Goal: Book appointment/travel/reservation

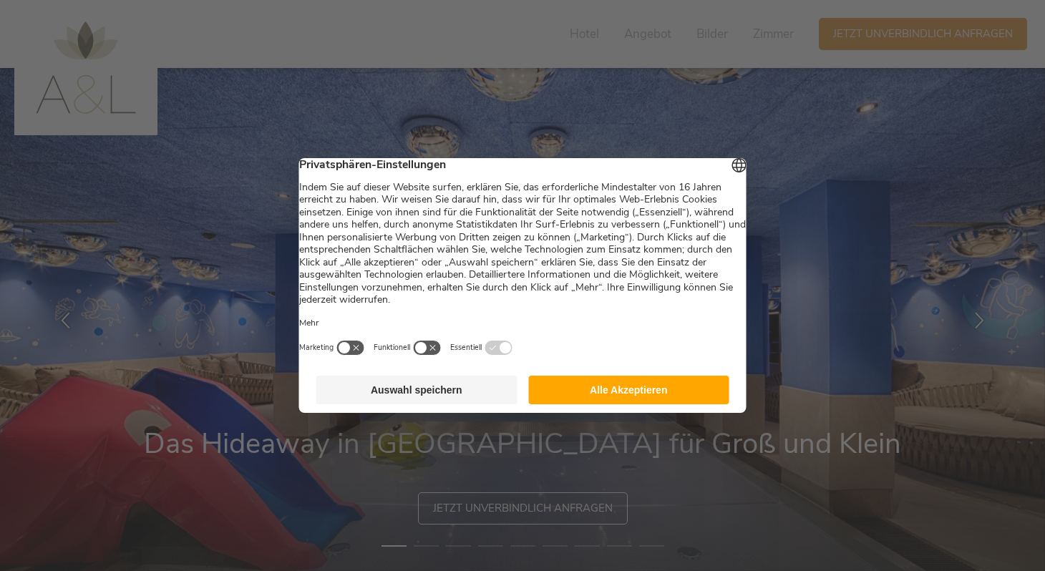
click at [639, 405] on button "Alle Akzeptieren" at bounding box center [628, 390] width 201 height 29
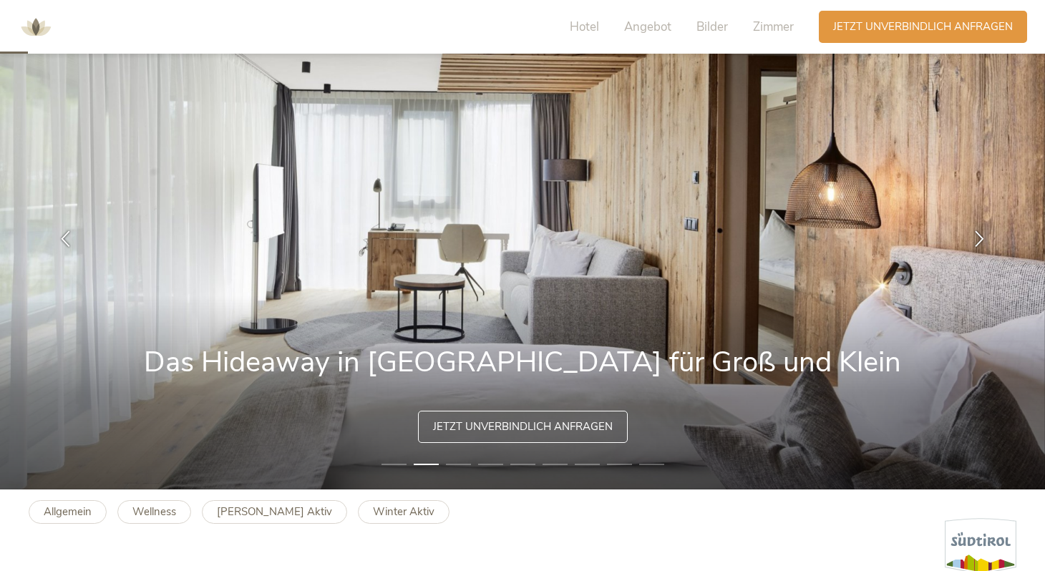
scroll to position [66, 0]
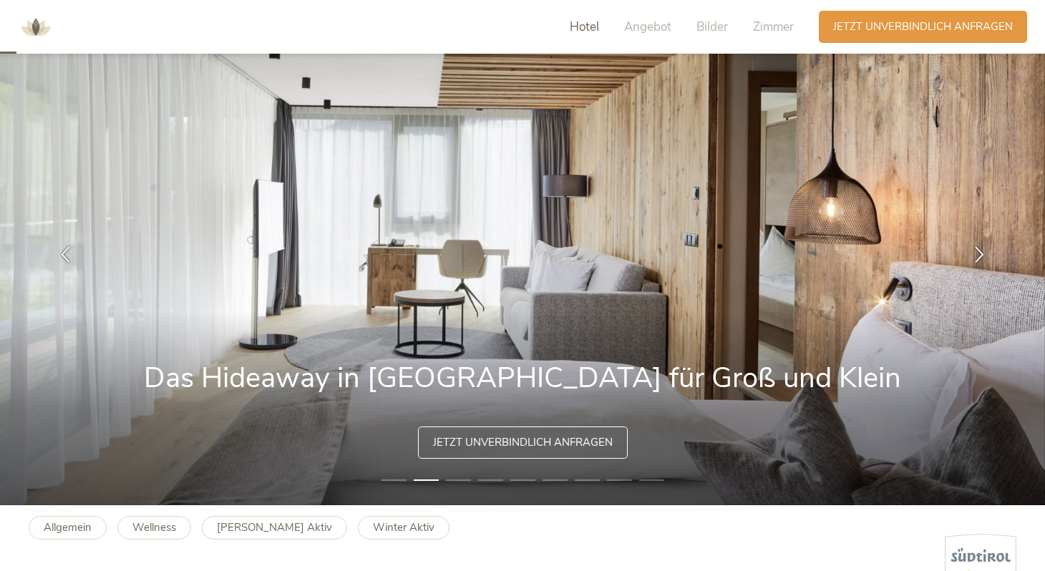
click at [591, 26] on span "Hotel" at bounding box center [584, 27] width 29 height 16
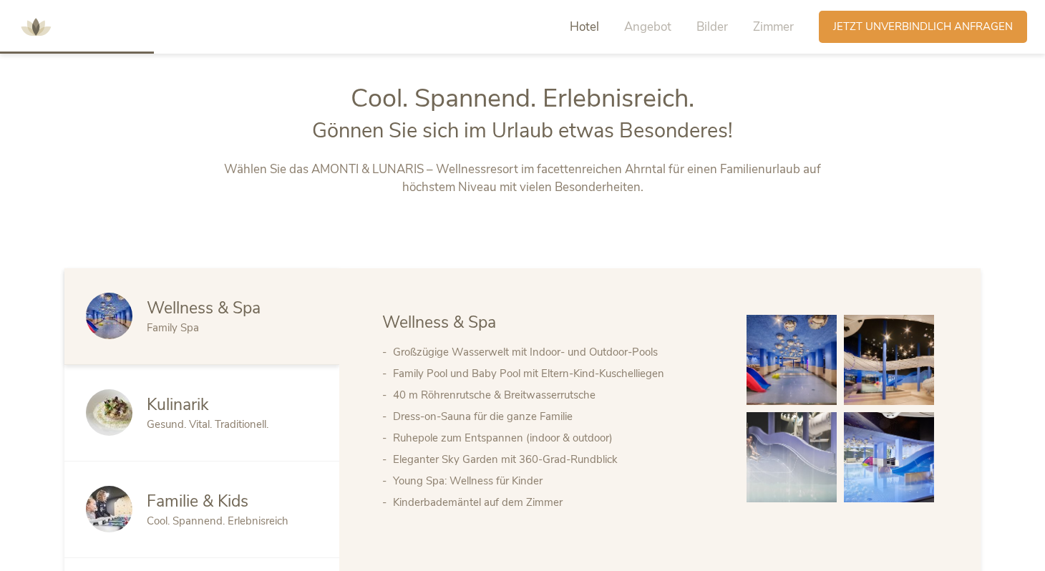
scroll to position [621, 0]
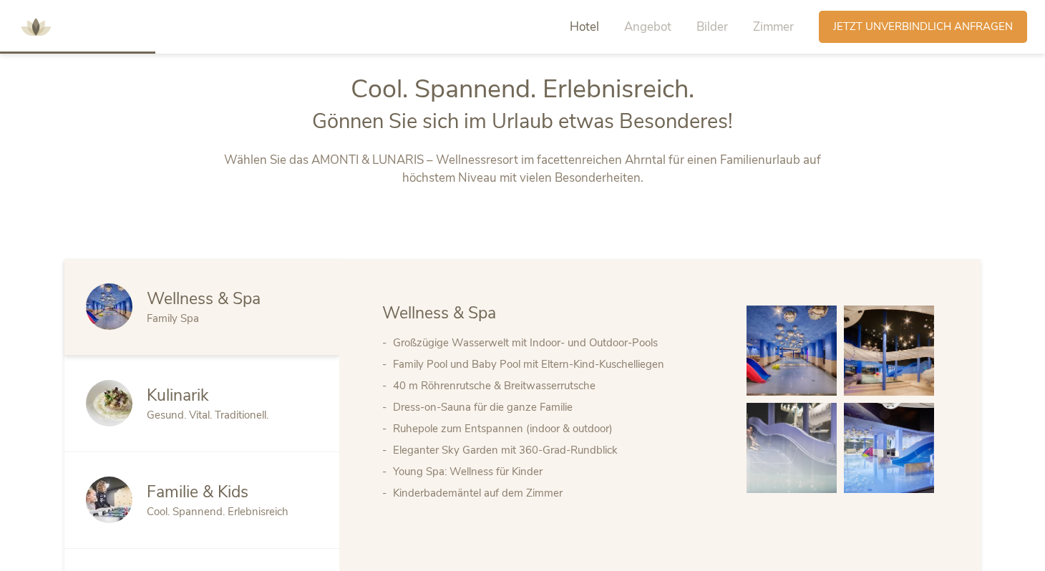
click at [279, 388] on div "Kulinarik" at bounding box center [232, 395] width 171 height 23
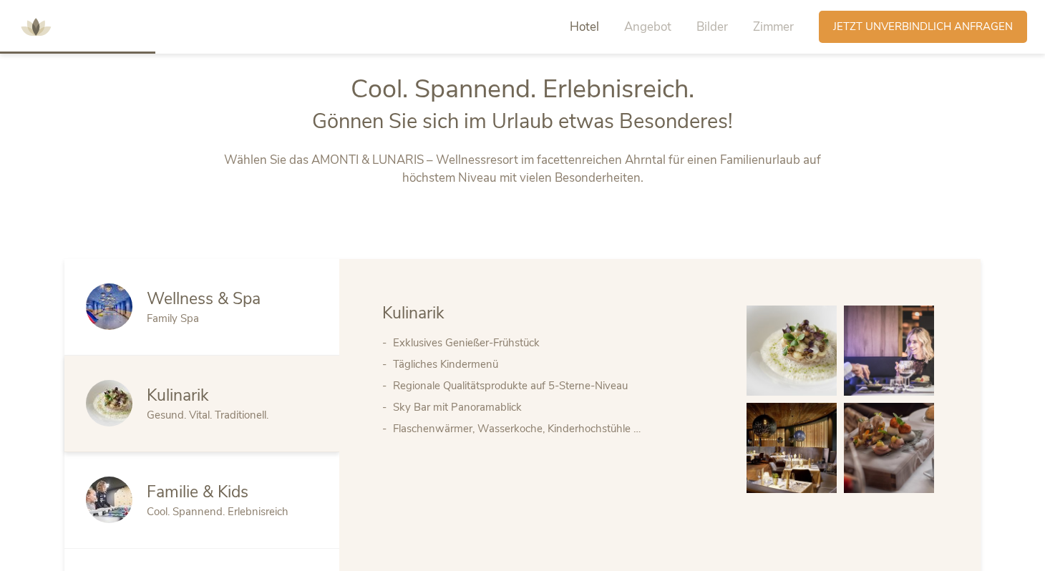
click at [266, 477] on div "Familie & Kids Cool. Spannend. Erlebnisreich" at bounding box center [201, 500] width 275 height 97
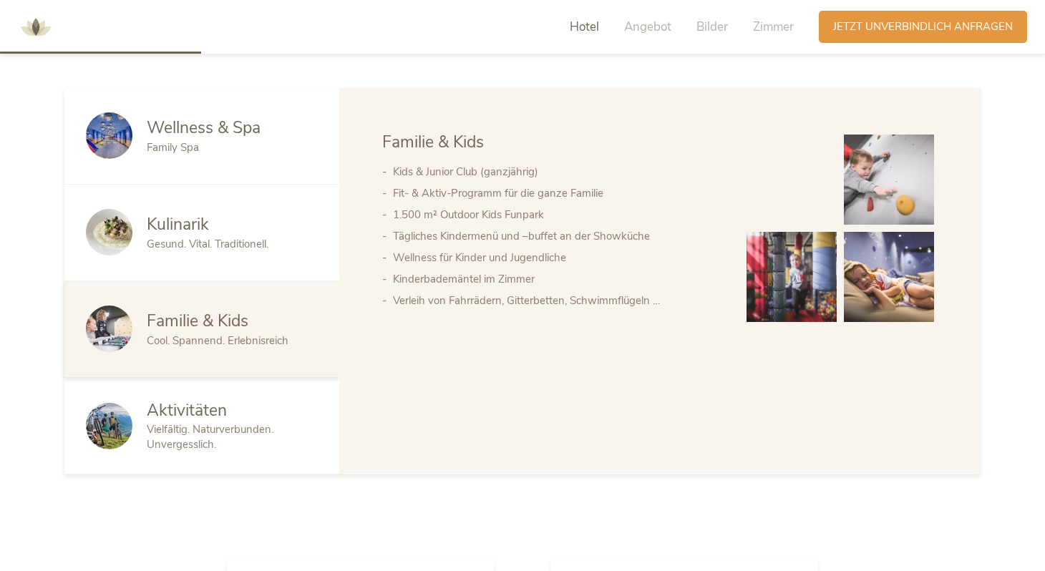
scroll to position [805, 0]
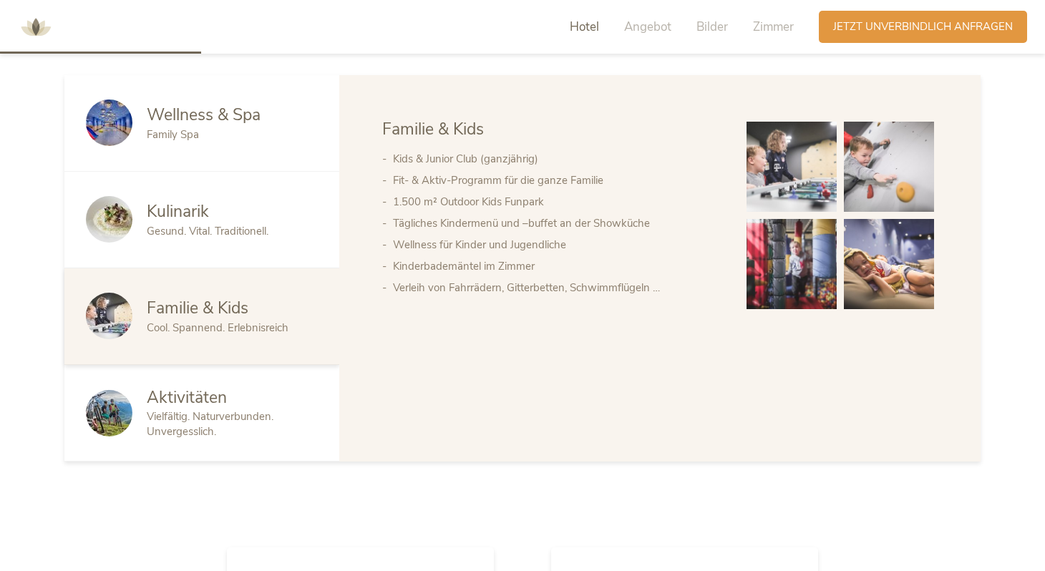
click at [263, 440] on div "Aktivitäten Vielfältig. Naturverbunden. Unvergesslich." at bounding box center [201, 413] width 275 height 97
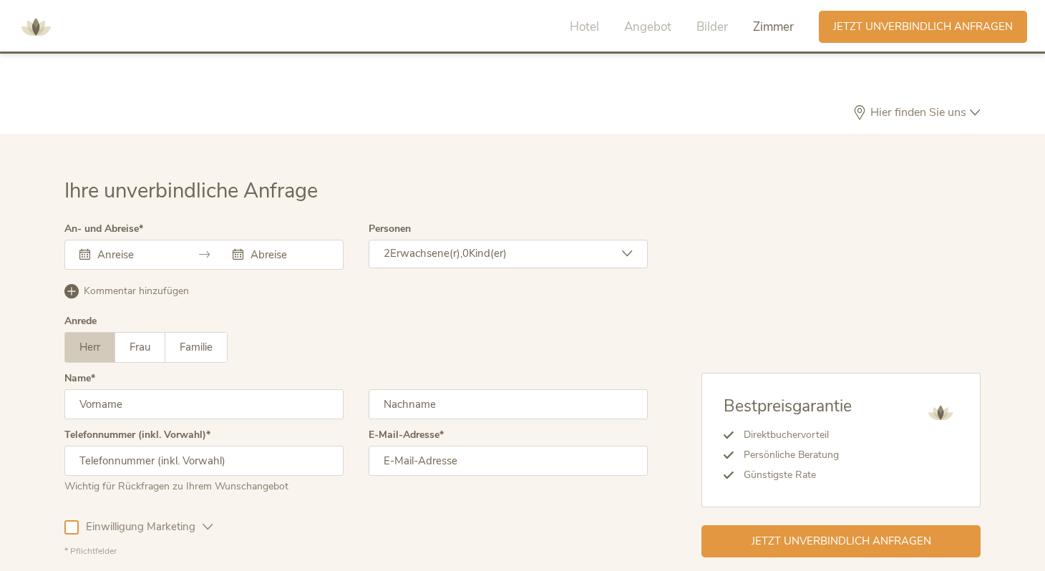
scroll to position [4174, 0]
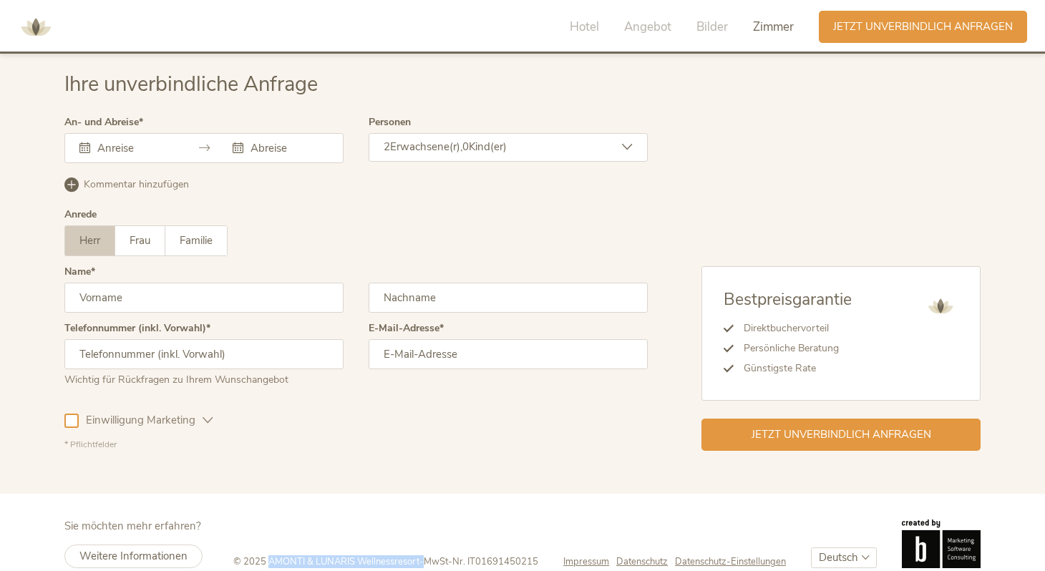
drag, startPoint x: 263, startPoint y: 541, endPoint x: 416, endPoint y: 541, distance: 153.2
click at [416, 556] on div "© 2025 AMONTI & LUNARIS Wellnessresort - MwSt-Nr. IT01691450215" at bounding box center [398, 562] width 330 height 13
copy div "AMONTI & LUNARIS Wellnessresort"
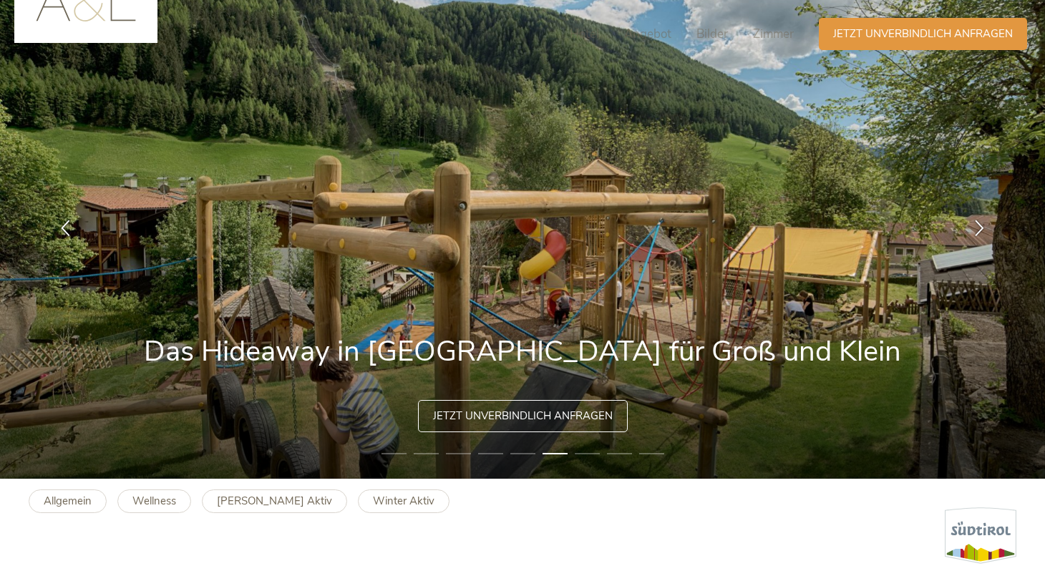
scroll to position [0, 0]
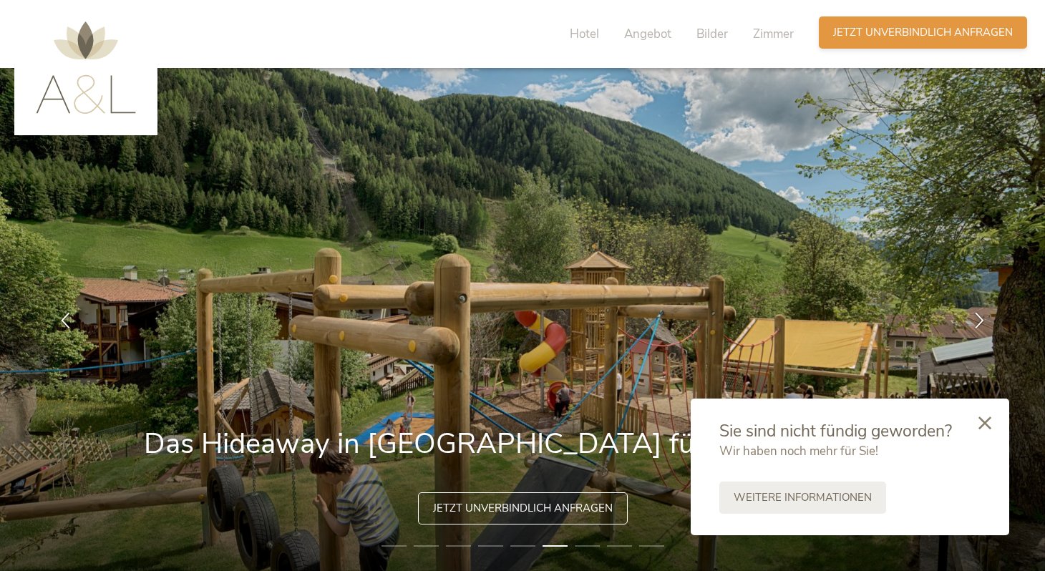
click at [853, 35] on span "Jetzt unverbindlich anfragen" at bounding box center [923, 32] width 180 height 15
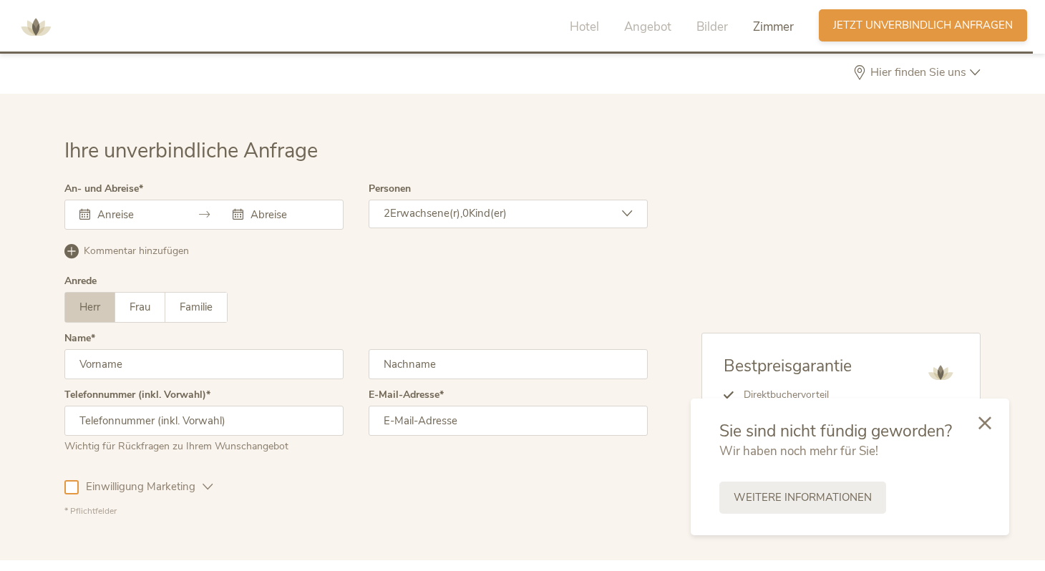
scroll to position [4149, 0]
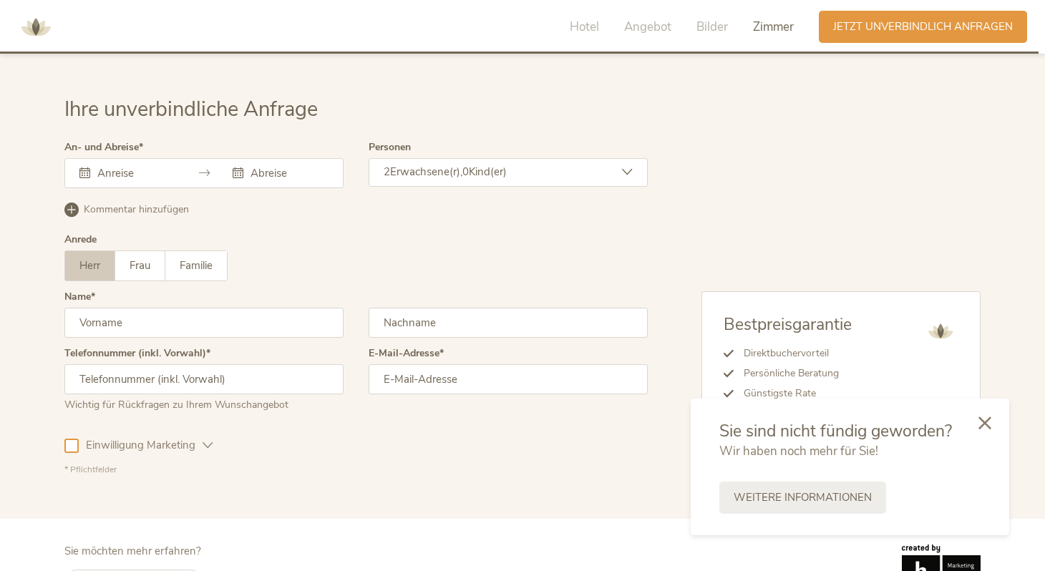
click at [452, 163] on div "Personen 2 Erwachsene(r), 0 Kind(er) Erwachsene(r) 2 Kind(er) 0 Übernehmen" at bounding box center [508, 170] width 279 height 57
click at [455, 159] on div "2 Erwachsene(r), 0 Kind(er)" at bounding box center [508, 172] width 279 height 29
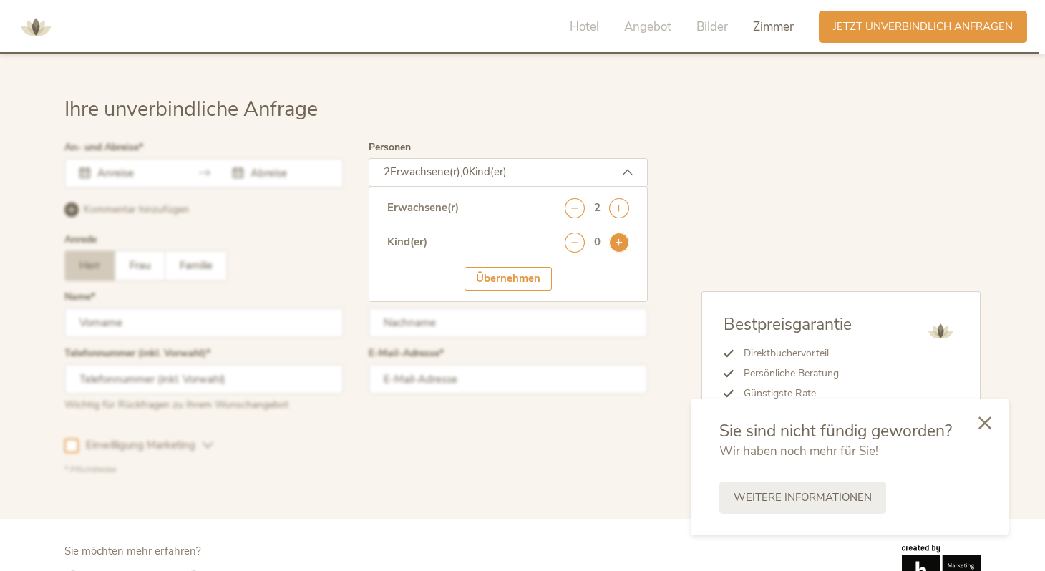
click at [618, 233] on icon at bounding box center [619, 243] width 20 height 20
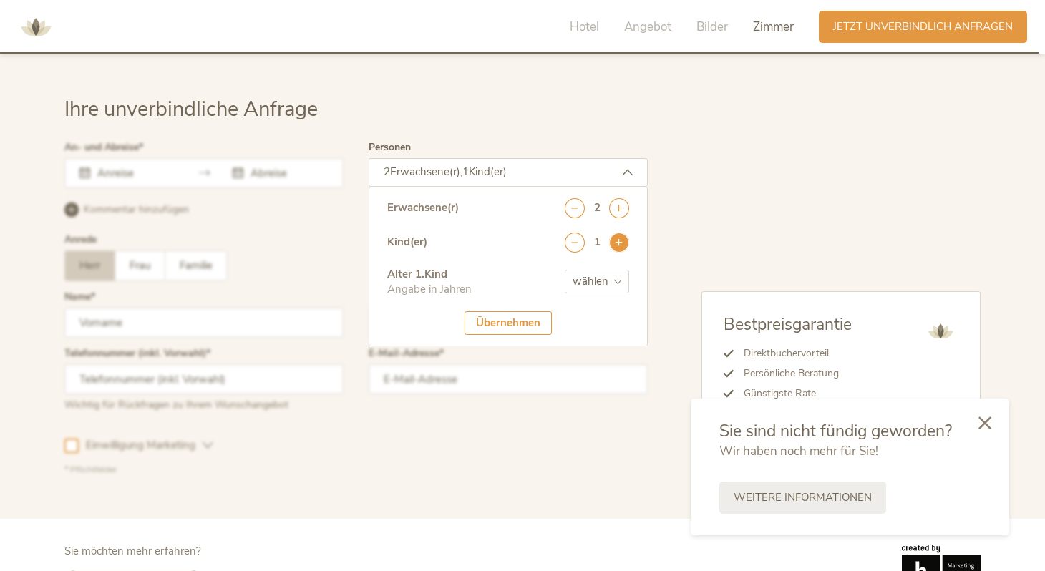
click at [618, 233] on icon at bounding box center [619, 243] width 20 height 20
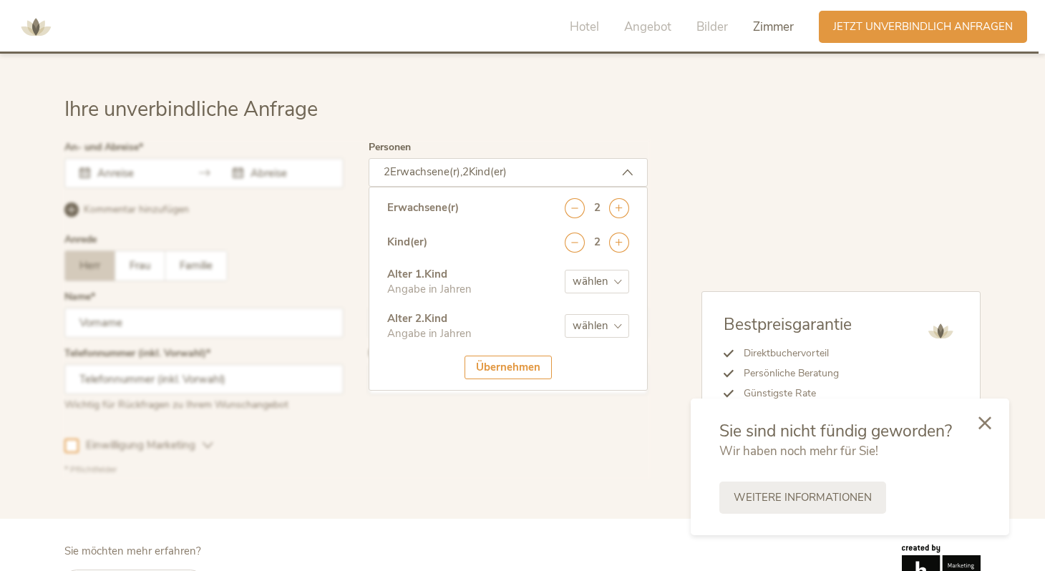
click at [601, 270] on select "wählen 0 1 2 3 4 5 6 7 8 9 10 11 12 13 14 15 16 17" at bounding box center [597, 282] width 64 height 24
select select "3"
click at [565, 270] on select "wählen 0 1 2 3 4 5 6 7 8 9 10 11 12 13 14 15 16 17" at bounding box center [597, 282] width 64 height 24
click at [596, 314] on select "wählen 0 1 2 3 4 5 6 7 8 9 10 11 12 13 14 15 16 17" at bounding box center [597, 326] width 64 height 24
select select "5"
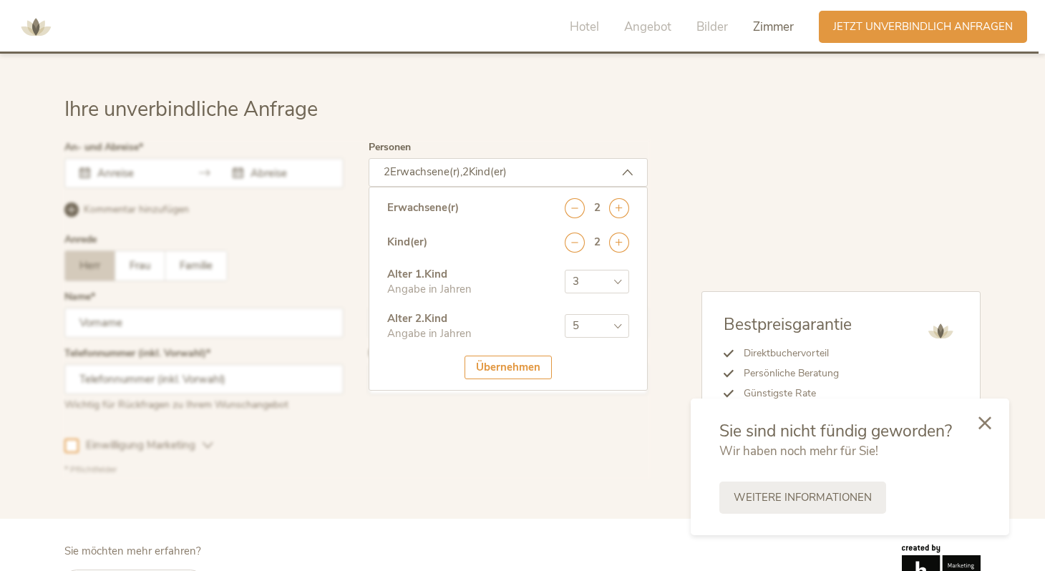
click at [565, 314] on select "wählen 0 1 2 3 4 5 6 7 8 9 10 11 12 13 14 15 16 17" at bounding box center [597, 326] width 64 height 24
click at [498, 356] on div "Übernehmen" at bounding box center [508, 368] width 87 height 24
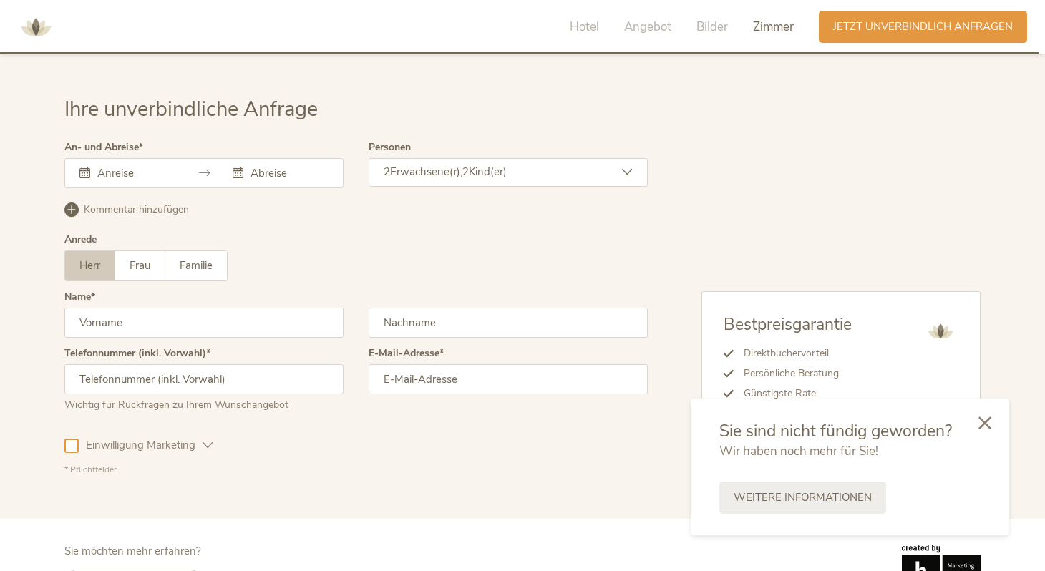
scroll to position [4174, 0]
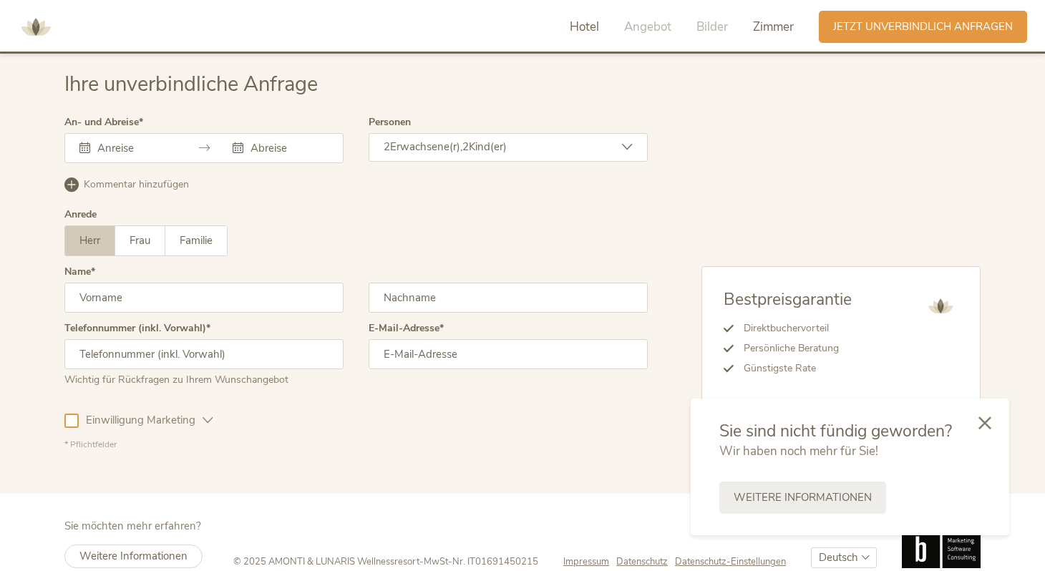
click at [587, 29] on span "Hotel" at bounding box center [584, 27] width 29 height 16
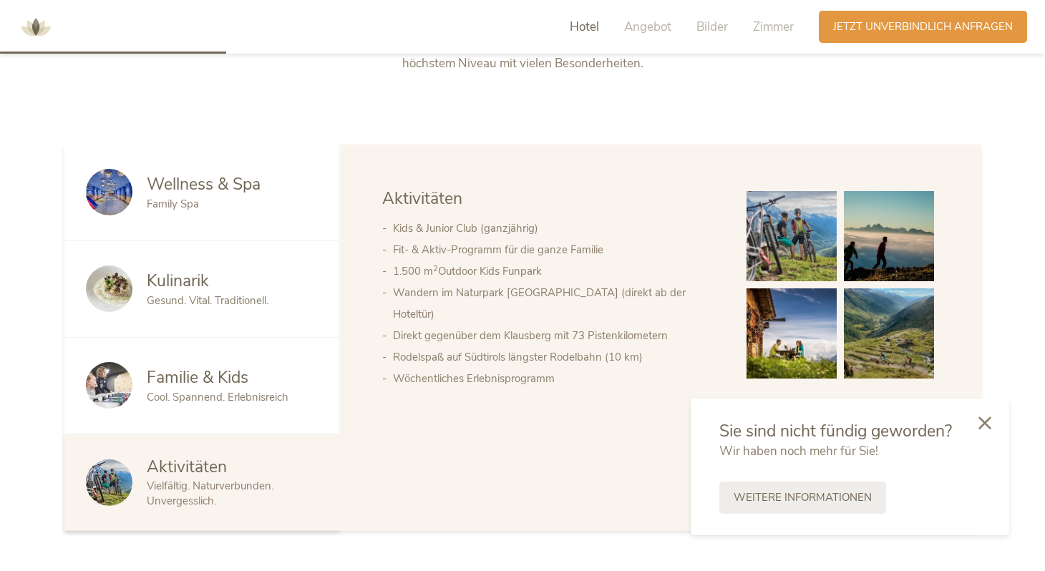
scroll to position [621, 0]
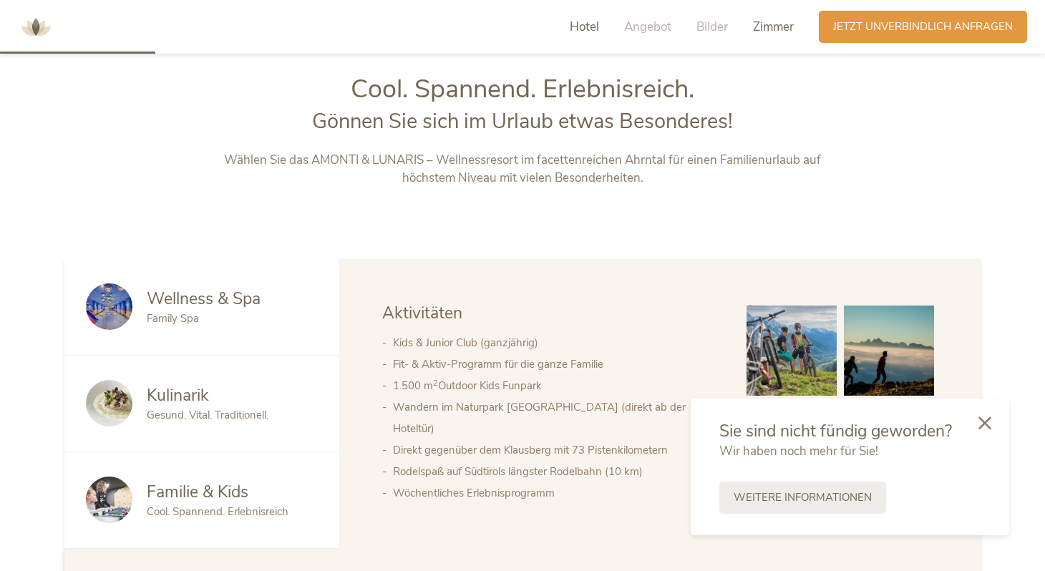
click at [769, 27] on span "Zimmer" at bounding box center [773, 27] width 41 height 16
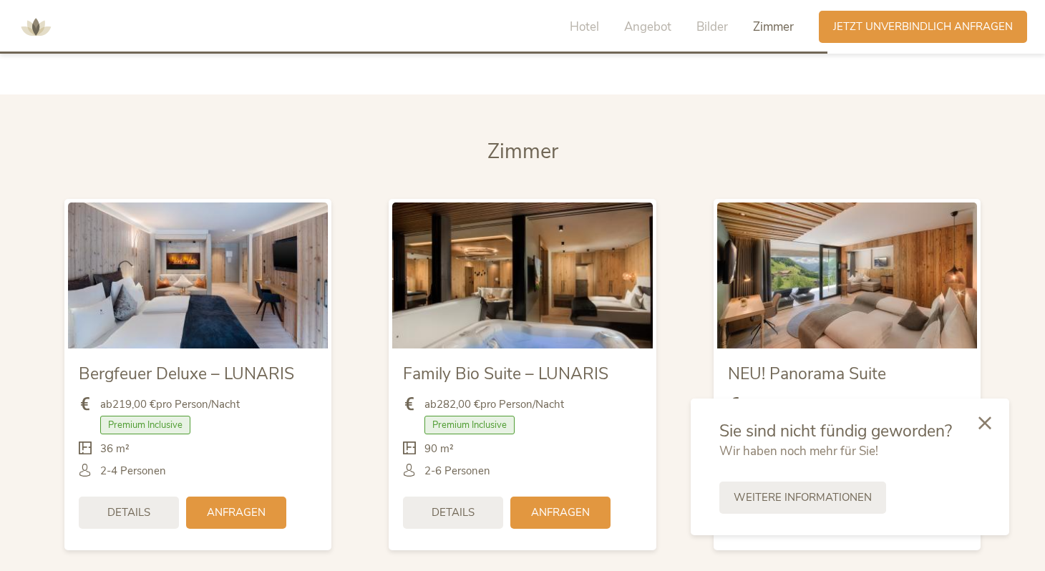
scroll to position [3318, 0]
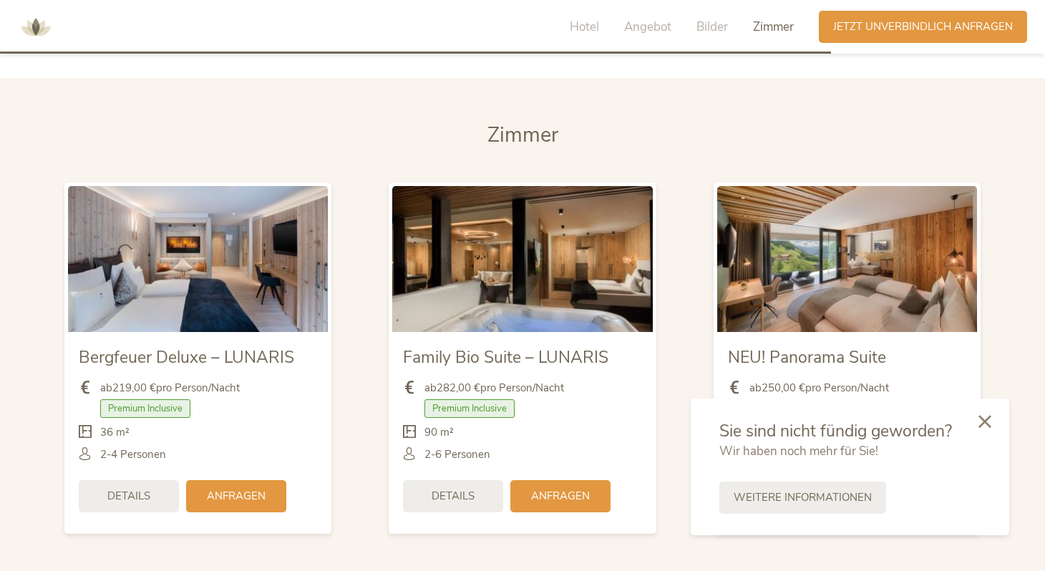
click at [985, 415] on icon at bounding box center [985, 421] width 13 height 13
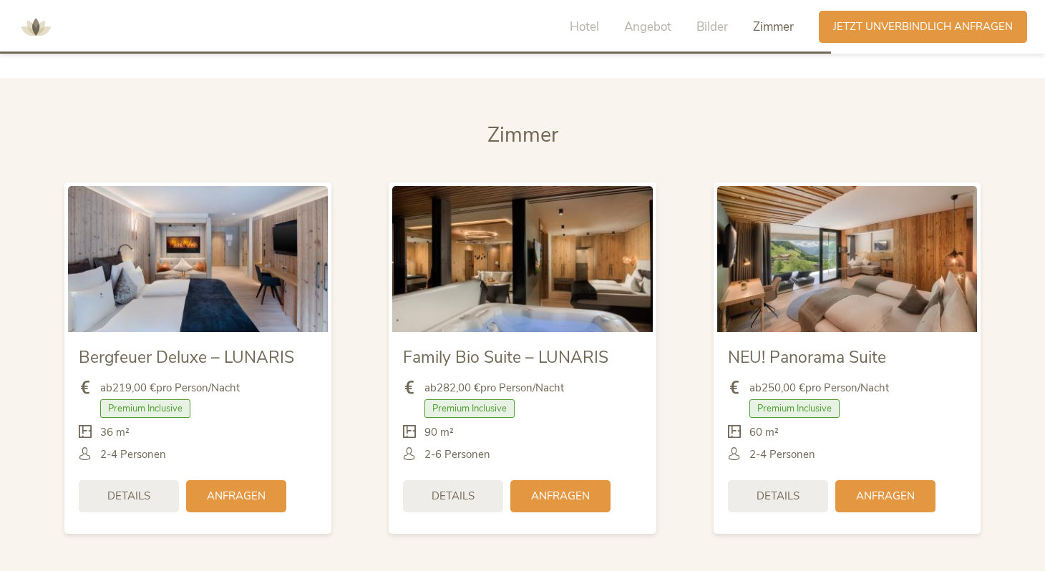
click at [691, 420] on div "NEU! Panorama Suite ab 250,00 € pro Person/Nacht Premium Inclusive" at bounding box center [847, 358] width 324 height 380
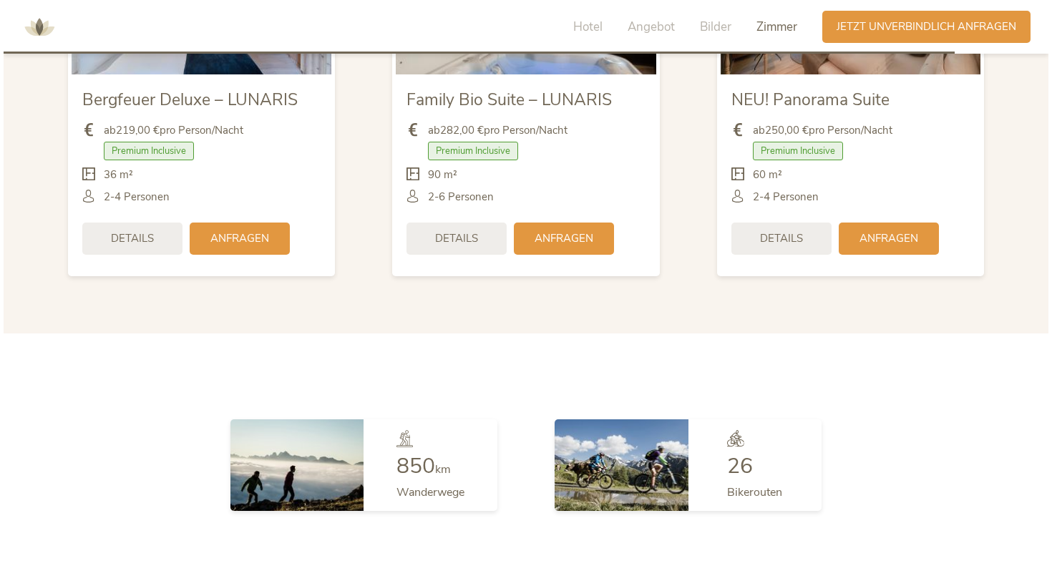
scroll to position [3496, 0]
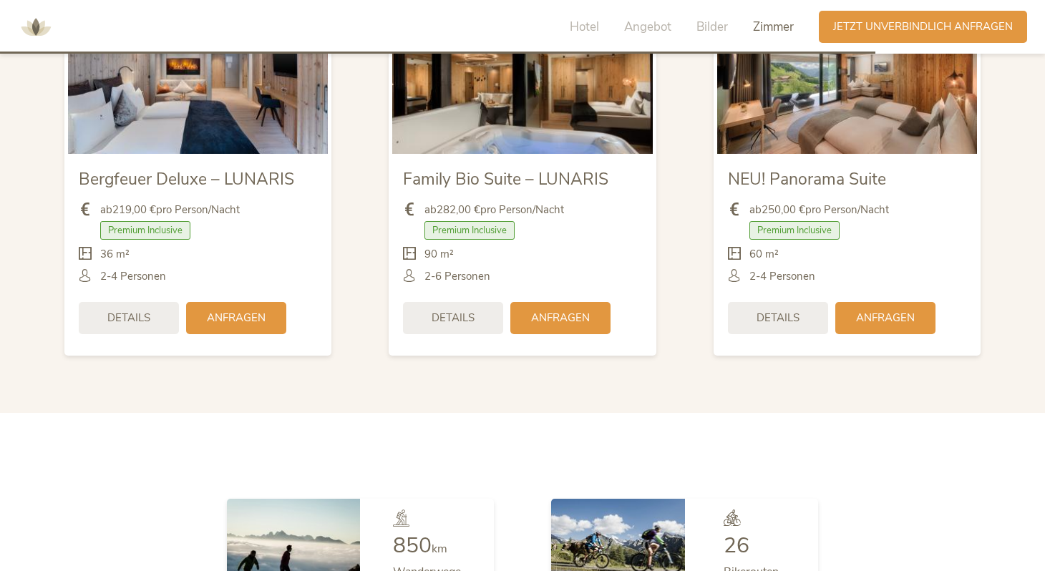
click at [825, 165] on div "NEU! Panorama Suite" at bounding box center [847, 178] width 238 height 26
click at [799, 306] on div "Details" at bounding box center [778, 317] width 100 height 32
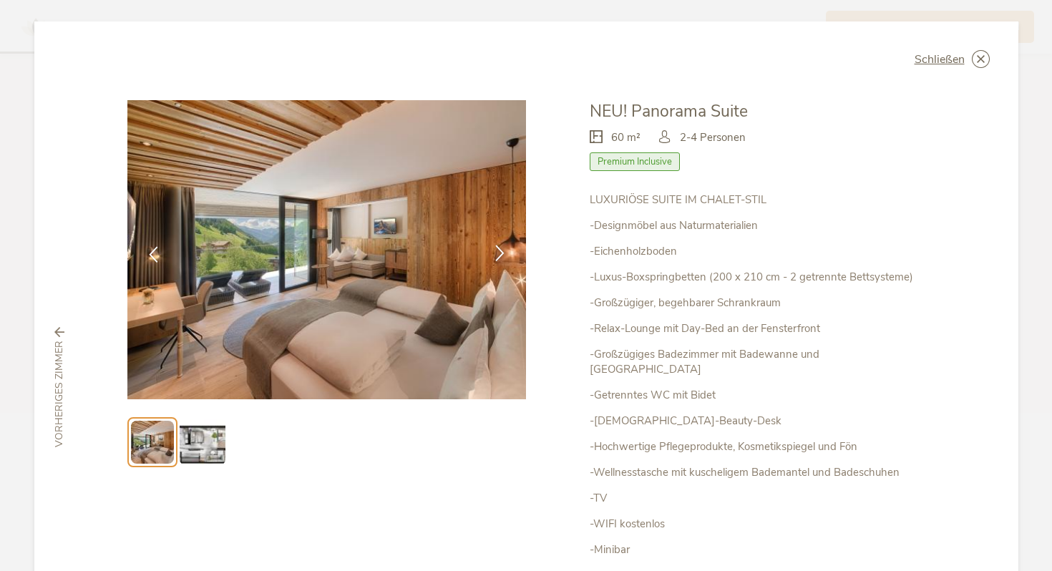
click at [498, 256] on icon at bounding box center [500, 253] width 16 height 16
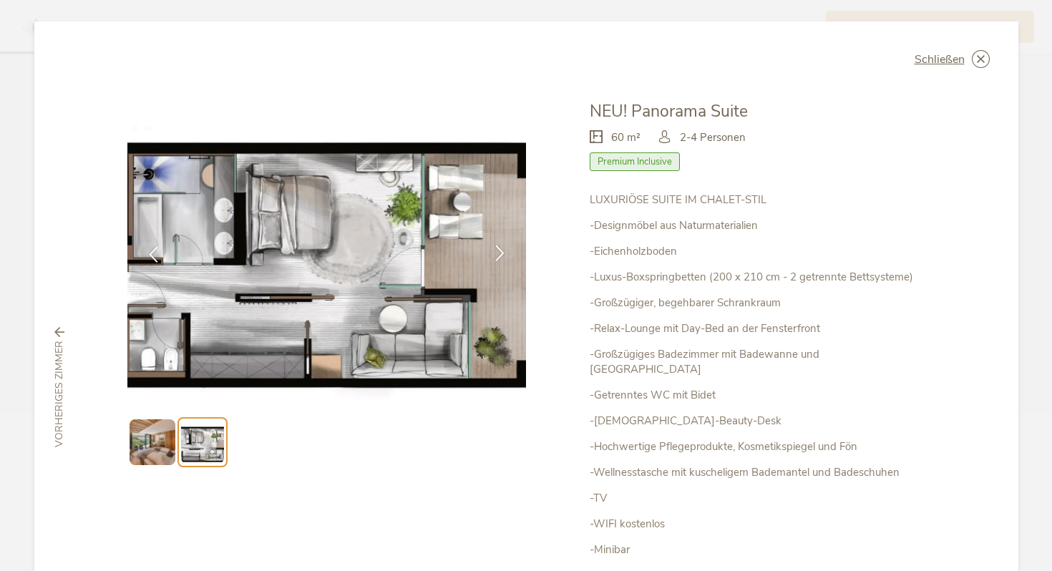
click at [498, 256] on icon at bounding box center [500, 253] width 16 height 16
click at [154, 258] on icon at bounding box center [153, 253] width 16 height 16
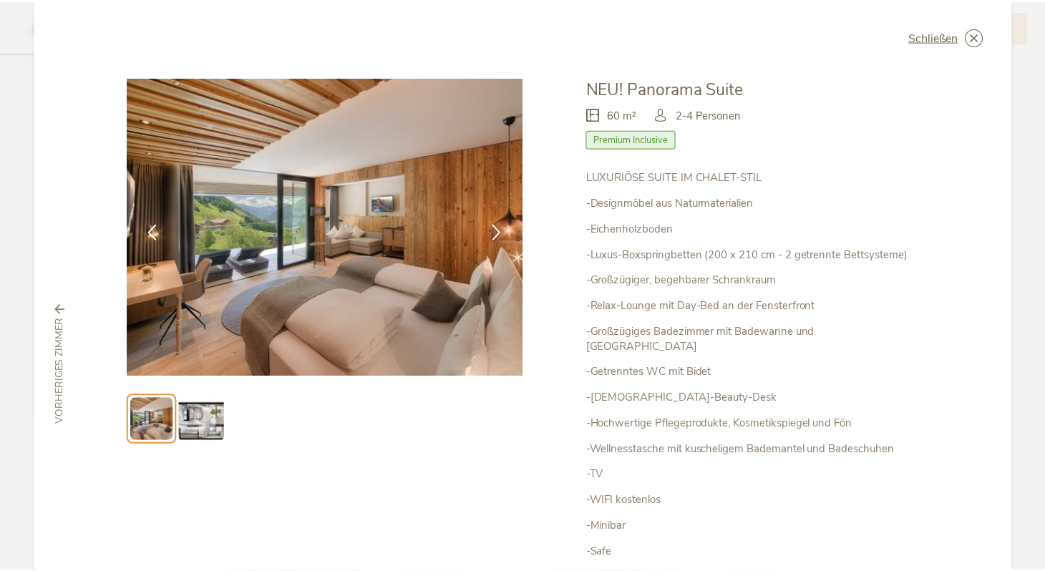
scroll to position [0, 0]
